Goal: Communication & Community: Answer question/provide support

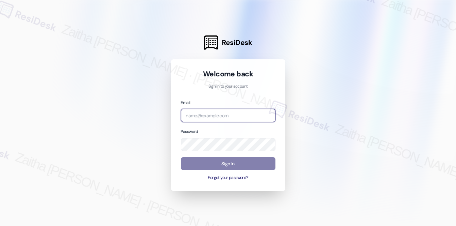
click at [227, 118] on input "email" at bounding box center [228, 115] width 95 height 13
type input "automated-surveys-a_c_lewis-zaitha.mae.[PERSON_NAME]@a_c_[DOMAIN_NAME]"
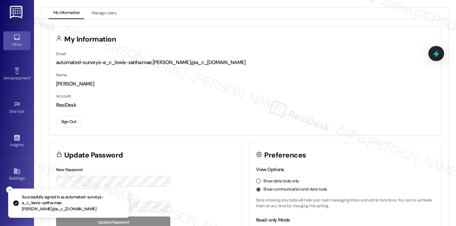
click at [22, 44] on div "Inbox" at bounding box center [17, 44] width 34 height 7
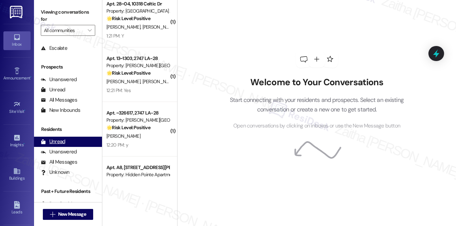
scroll to position [81, 0]
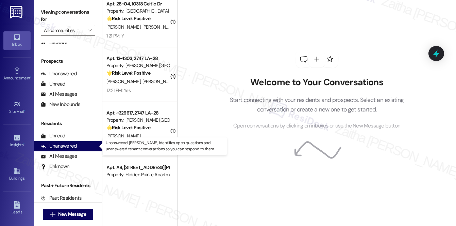
click at [65, 149] on div "Unanswered" at bounding box center [59, 145] width 36 height 7
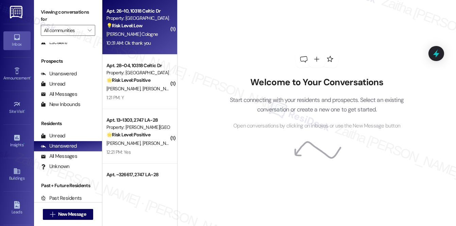
click at [146, 36] on div "[PERSON_NAME] Cologne" at bounding box center [138, 34] width 64 height 9
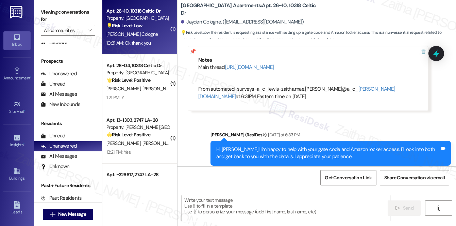
type textarea "Fetching suggested responses. Please feel free to read through the conversation…"
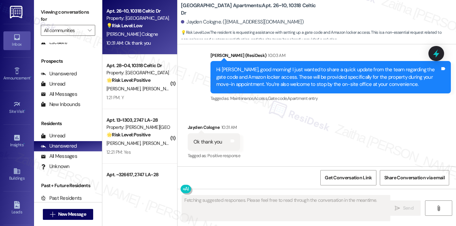
scroll to position [480, 0]
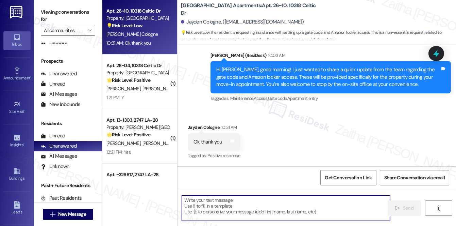
click at [236, 204] on textarea at bounding box center [286, 208] width 208 height 26
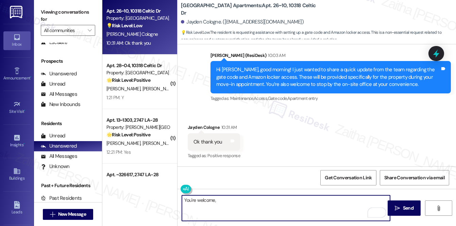
click at [199, 120] on div "Received via SMS Jayden Cologne 10:31 AM Ok thank you Tags and notes Tagged as:…" at bounding box center [214, 141] width 63 height 47
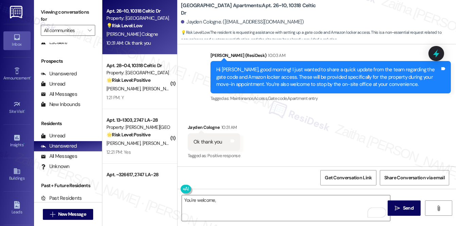
click at [196, 127] on div "Jayden Cologne 10:31 AM" at bounding box center [214, 128] width 52 height 10
copy div "Jayden"
click at [230, 199] on textarea "You're welcome," at bounding box center [286, 208] width 208 height 26
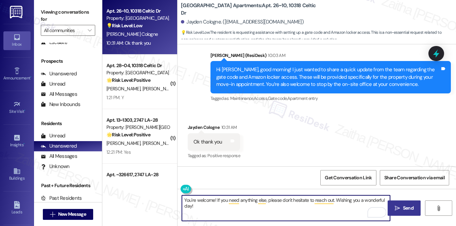
type textarea "You're welcome! If you need anything else, please don't hesitate to reach out. …"
click at [400, 206] on span " Send" at bounding box center [404, 207] width 21 height 7
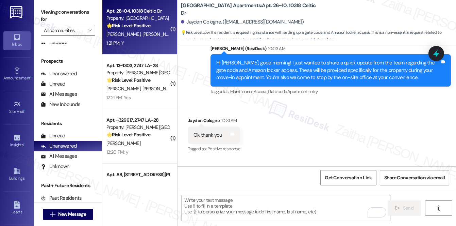
click at [140, 39] on div "1:21 PM: Y 1:21 PM: Y" at bounding box center [138, 43] width 64 height 9
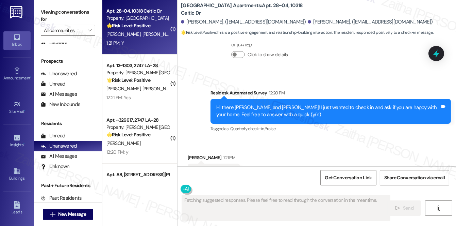
scroll to position [680, 0]
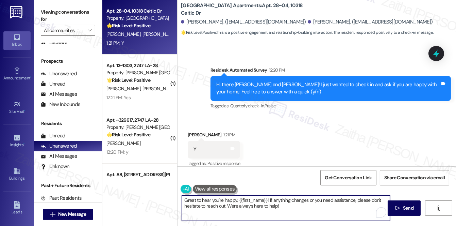
drag, startPoint x: 277, startPoint y: 200, endPoint x: 292, endPoint y: 207, distance: 16.4
click at [292, 207] on textarea "Great to hear you're happy, {{first_name}}! If anything changes or you need ass…" at bounding box center [286, 208] width 208 height 26
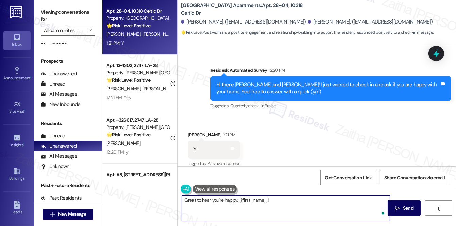
paste textarea "Awesome, that made my day! Can I ask a quick favor? Would you mind sharing your…"
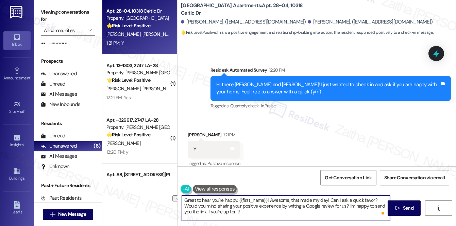
drag, startPoint x: 268, startPoint y: 199, endPoint x: 184, endPoint y: 199, distance: 84.4
click at [184, 199] on textarea "Great to hear you're happy, {{first_name}}! Awesome, that made my day! Can I as…" at bounding box center [286, 208] width 208 height 26
click at [195, 131] on div "[PERSON_NAME] 1:21 PM" at bounding box center [214, 136] width 52 height 10
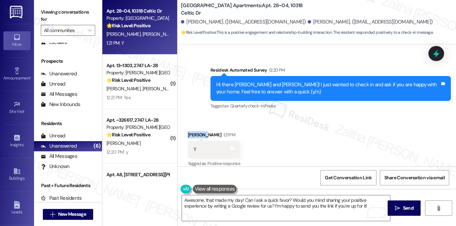
click at [195, 131] on div "[PERSON_NAME] 1:21 PM" at bounding box center [214, 136] width 52 height 10
copy div "[PERSON_NAME]"
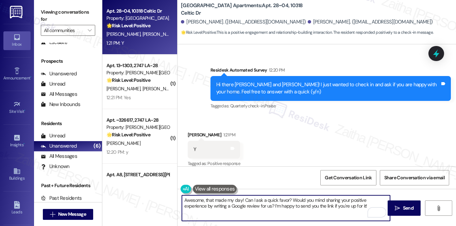
click at [242, 199] on textarea "Awesome, that made my day! Can I ask a quick favor? Would you mind sharing your…" at bounding box center [286, 208] width 208 height 26
paste textarea "[PERSON_NAME]"
click at [263, 196] on textarea "Awesome, that made my day, [PERSON_NAME]! Can I ask a quick favor? Would you mi…" at bounding box center [286, 208] width 208 height 26
type textarea "Awesome, that made my day, [PERSON_NAME]! Could I ask a quick favor? Would you …"
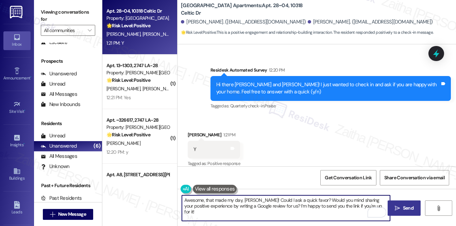
click at [408, 206] on span "Send" at bounding box center [408, 207] width 11 height 7
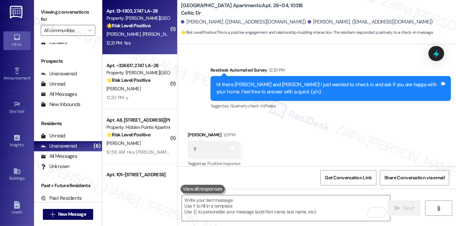
click at [160, 40] on div "12:21 PM: Yes 12:21 PM: Yes" at bounding box center [138, 43] width 64 height 9
type textarea "Fetching suggested responses. Please feel free to read through the conversation…"
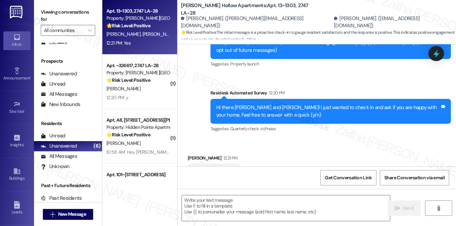
scroll to position [125, 0]
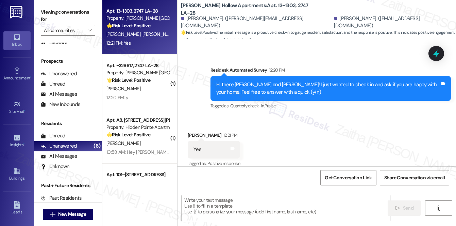
click at [212, 207] on textarea at bounding box center [286, 208] width 208 height 26
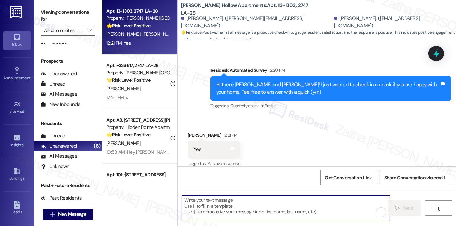
paste textarea "[PERSON_NAME]"
type textarea "[PERSON_NAME]"
click at [233, 208] on textarea "To enrich screen reader interactions, please activate Accessibility in Grammarl…" at bounding box center [286, 208] width 208 height 26
paste textarea "Awesome, that made my day! Can I ask a quick favor? Would you mind sharing your…"
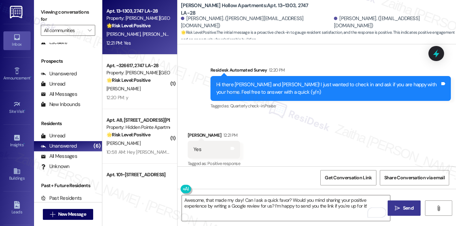
click at [196, 131] on div "[PERSON_NAME] 12:21 PM" at bounding box center [214, 136] width 52 height 10
copy div "[PERSON_NAME]"
click at [242, 196] on textarea "Awesome, that made my day! Can I ask a quick favor? Would you mind sharing your…" at bounding box center [286, 208] width 208 height 26
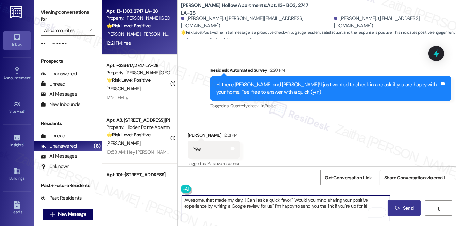
paste textarea "[PERSON_NAME]"
click at [267, 199] on textarea "Awesome, that made my day, [PERSON_NAME]! Can I ask a quick favor? Would you mi…" at bounding box center [286, 208] width 208 height 26
type textarea "Awesome, that made my day, [PERSON_NAME]! Could I ask a quick favor? Would you …"
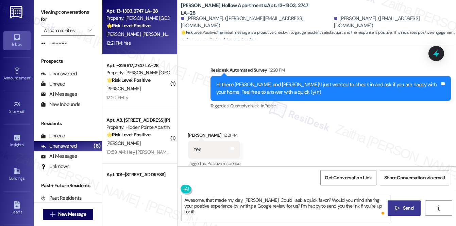
click at [401, 206] on span " Send" at bounding box center [404, 207] width 21 height 7
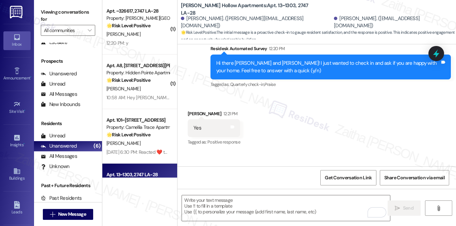
scroll to position [180, 0]
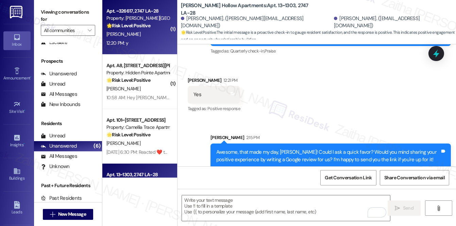
drag, startPoint x: 261, startPoint y: 116, endPoint x: 144, endPoint y: 43, distance: 138.3
click at [144, 43] on div "12:20 PM: y 12:20 PM: y" at bounding box center [138, 43] width 64 height 9
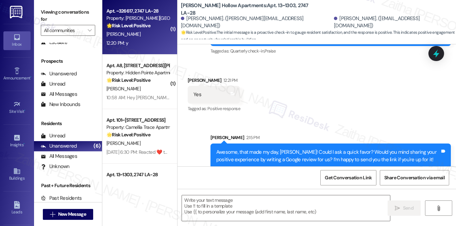
type textarea "Fetching suggested responses. Please feel free to read through the conversation…"
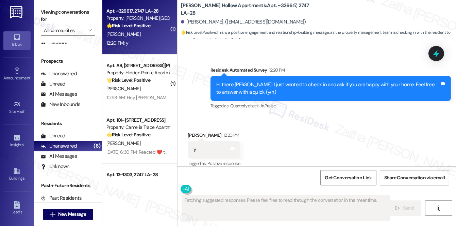
scroll to position [125, 0]
click at [145, 32] on div "[PERSON_NAME]" at bounding box center [138, 34] width 64 height 9
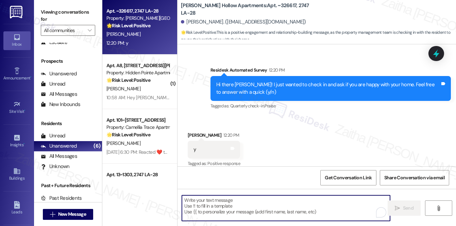
click at [206, 204] on textarea "To enrich screen reader interactions, please activate Accessibility in Grammarl…" at bounding box center [286, 208] width 208 height 26
paste textarea "Awesome, that made my day! Can I ask a quick favor? Would you mind sharing your…"
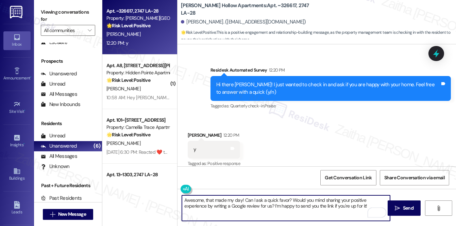
click at [193, 131] on div "[PERSON_NAME] 12:20 PM" at bounding box center [214, 136] width 52 height 10
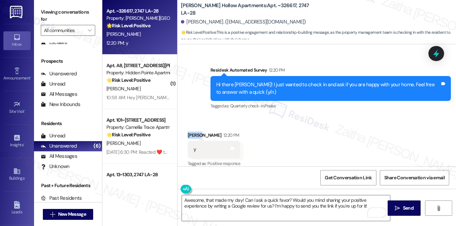
click at [193, 131] on div "[PERSON_NAME] 12:20 PM" at bounding box center [214, 136] width 52 height 10
copy div "Austin"
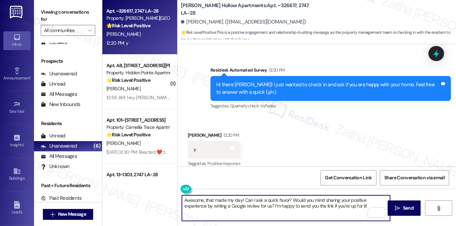
click at [243, 198] on textarea "Awesome, that made my day! Can I ask a quick favor? Would you mind sharing your…" at bounding box center [286, 208] width 208 height 26
paste textarea "Austin"
click at [263, 202] on textarea "Awesome, that made my day, [PERSON_NAME]! Can I ask a quick favor? Would you mi…" at bounding box center [286, 208] width 208 height 26
drag, startPoint x: 275, startPoint y: 204, endPoint x: 368, endPoint y: 204, distance: 93.5
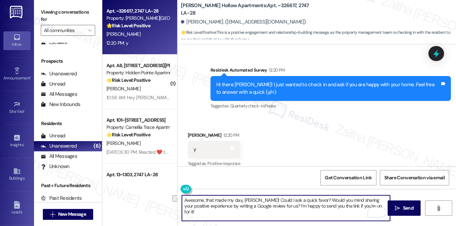
click at [368, 204] on textarea "Awesome, that made my day, [PERSON_NAME]! Could I ask a quick favor? Would you …" at bounding box center [286, 208] width 208 height 26
paste textarea "It only takes a few minutes and would mean a lot to us! I’m happy to send you t…"
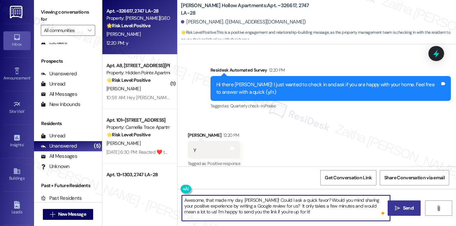
type textarea "Awesome, that made my day, [PERSON_NAME]! Could I ask a quick favor? Would you …"
click at [403, 206] on span "Send" at bounding box center [408, 207] width 11 height 7
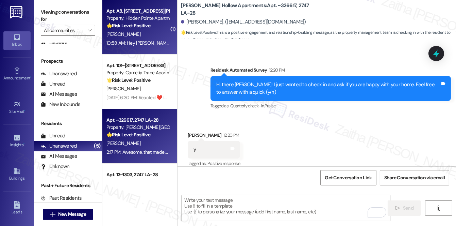
click at [152, 45] on div "10:58 AM: Hey [PERSON_NAME] 10:58 AM: Hey [PERSON_NAME]" at bounding box center [138, 43] width 64 height 9
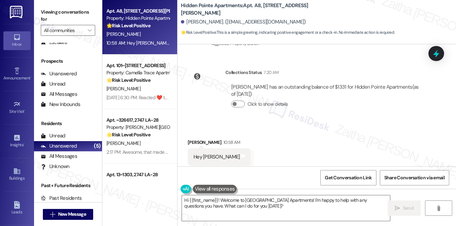
scroll to position [120, 0]
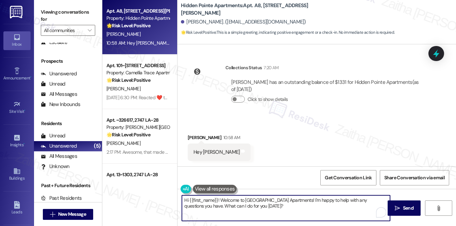
click at [267, 209] on textarea "Hi {{first_name}}! Welcome to [GEOGRAPHIC_DATA] Apartments! I'm happy to help w…" at bounding box center [286, 208] width 208 height 26
click at [400, 204] on span " Send" at bounding box center [404, 207] width 21 height 7
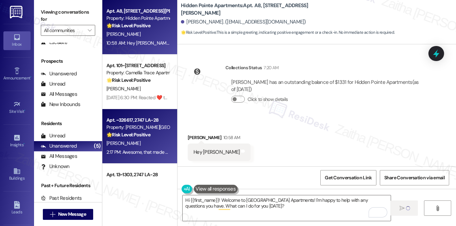
type textarea "Fetching suggested responses. Please feel free to read through the conversation…"
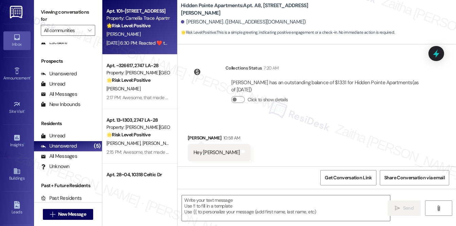
click at [154, 39] on div "[DATE] 6:30 PM: Reacted ❤️ to “[PERSON_NAME] (Camellia Trace Apartments): 😊” [D…" at bounding box center [138, 43] width 64 height 9
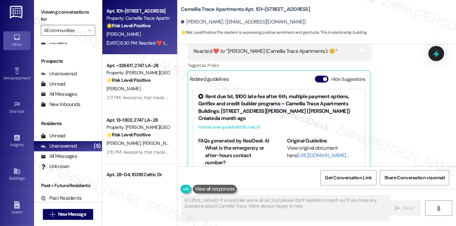
type textarea "Hi {{first_name}}! It sounds like you're all set, but please don't hesitate to …"
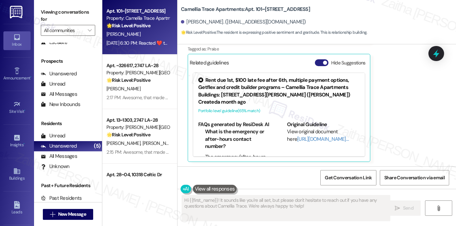
click at [319, 64] on button "Hide Suggestions" at bounding box center [322, 62] width 14 height 7
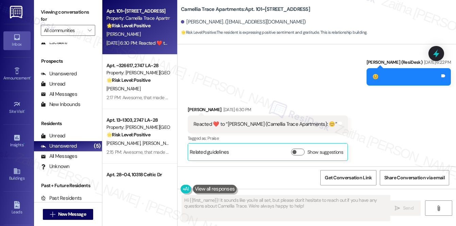
scroll to position [609, 0]
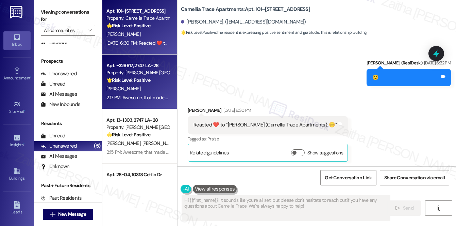
click at [160, 85] on div "[PERSON_NAME]" at bounding box center [138, 88] width 64 height 9
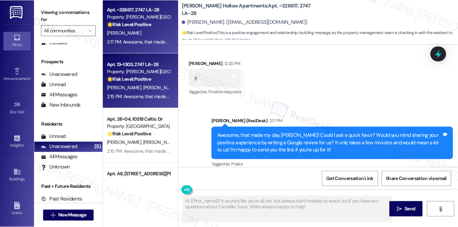
scroll to position [95, 0]
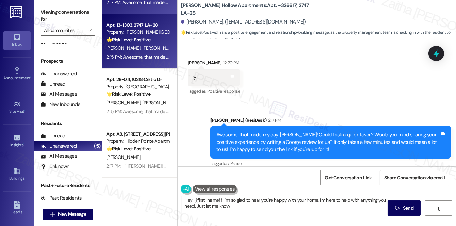
type textarea "Hey {{first_name}}! I'm so glad to hear you're happy with your home. I'm here t…"
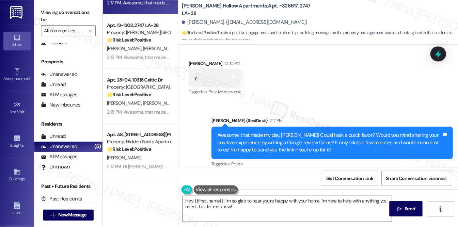
scroll to position [93, 0]
